Goal: Book appointment/travel/reservation

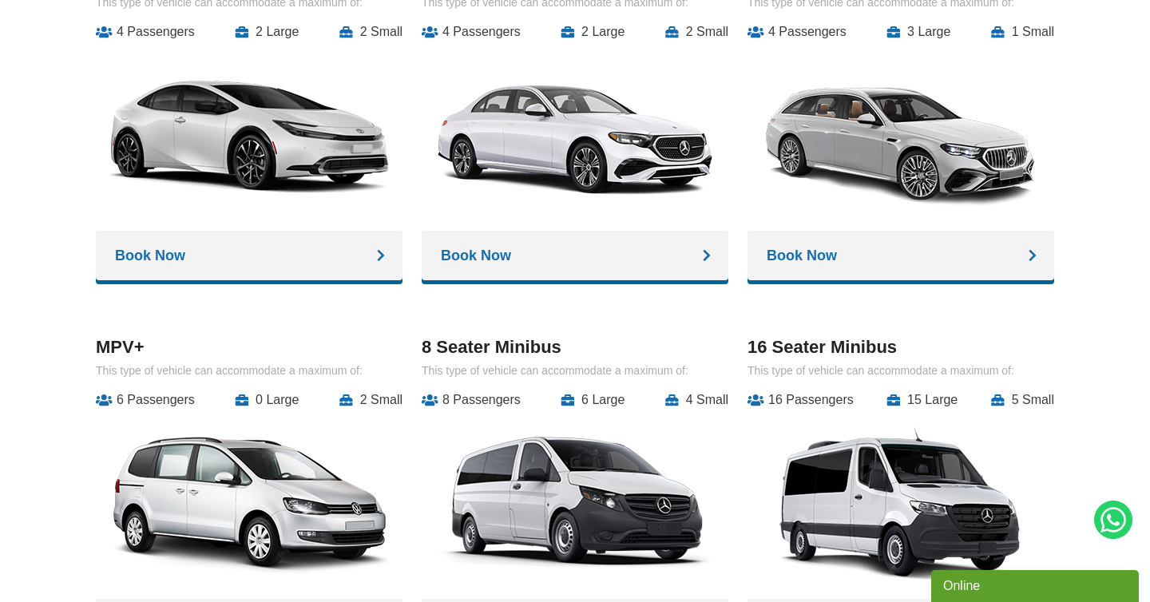
scroll to position [2048, 0]
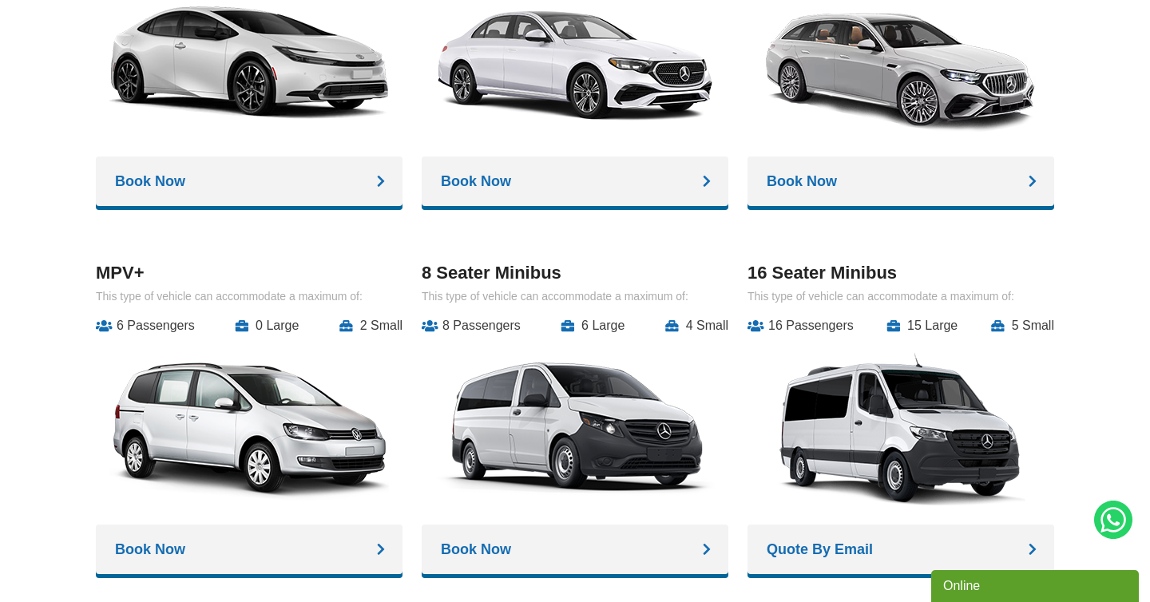
click at [218, 159] on link "Book Now" at bounding box center [249, 182] width 307 height 50
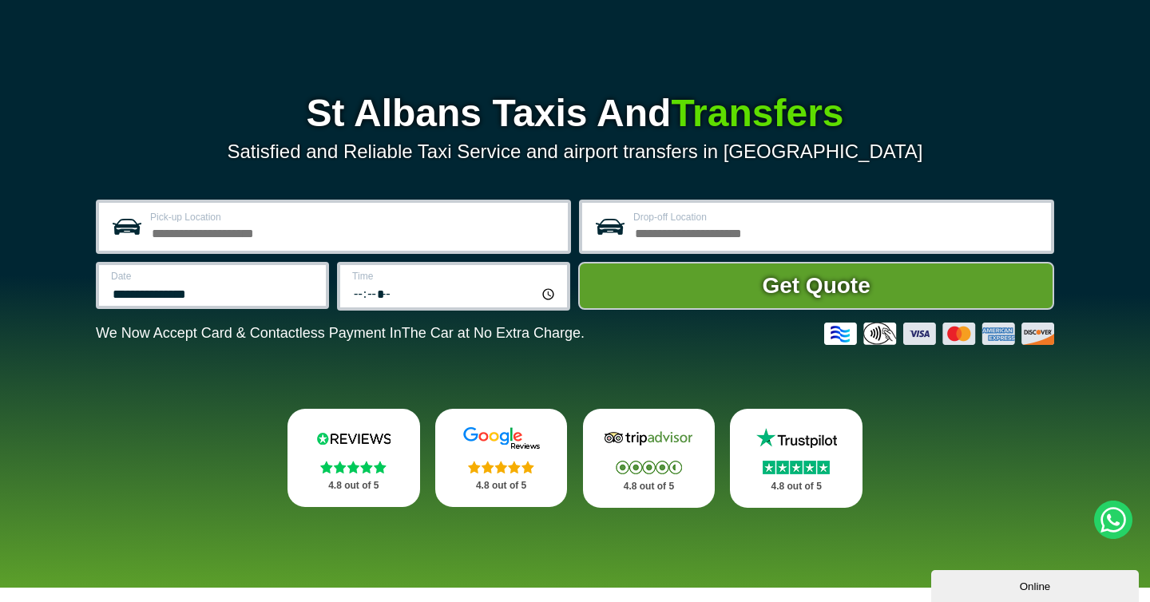
scroll to position [186, 0]
